Goal: Transaction & Acquisition: Download file/media

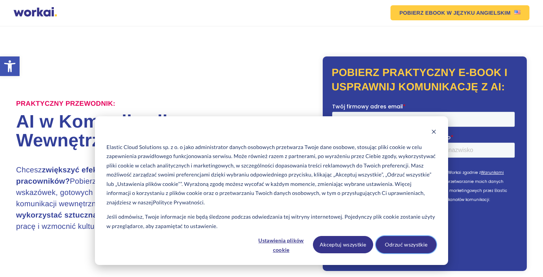
click at [423, 240] on button "Odrzuć wszystkie" at bounding box center [406, 244] width 61 height 17
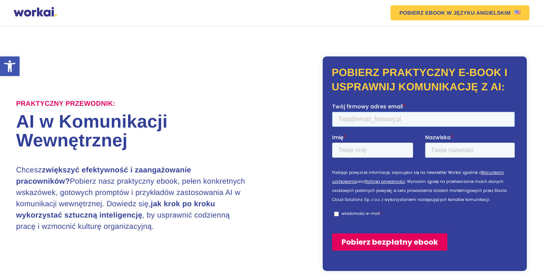
click at [386, 118] on input "Twój firmowy adres email *" at bounding box center [423, 119] width 183 height 15
type input "[PERSON_NAME][EMAIL_ADDRESS][DOMAIN_NAME]"
click at [372, 149] on input "Imię *" at bounding box center [372, 149] width 81 height 15
type input "[PERSON_NAME]"
click at [444, 154] on input "Nazwisko *" at bounding box center [470, 149] width 90 height 15
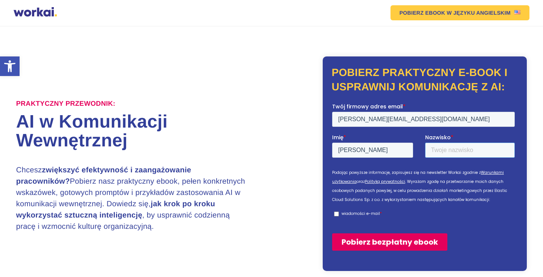
type input "Radomska"
click at [352, 216] on p "wiadomości e-mail" at bounding box center [360, 214] width 38 height 6
click at [339, 216] on input "wiadomości e-mail *" at bounding box center [336, 213] width 5 height 5
checkbox input "true"
click at [370, 243] on input "Pobierz bezpłatny ebook" at bounding box center [389, 241] width 115 height 17
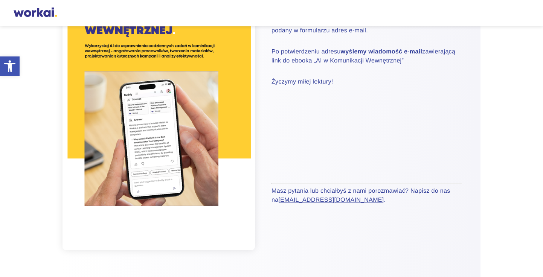
scroll to position [110, 0]
